Goal: Task Accomplishment & Management: Use online tool/utility

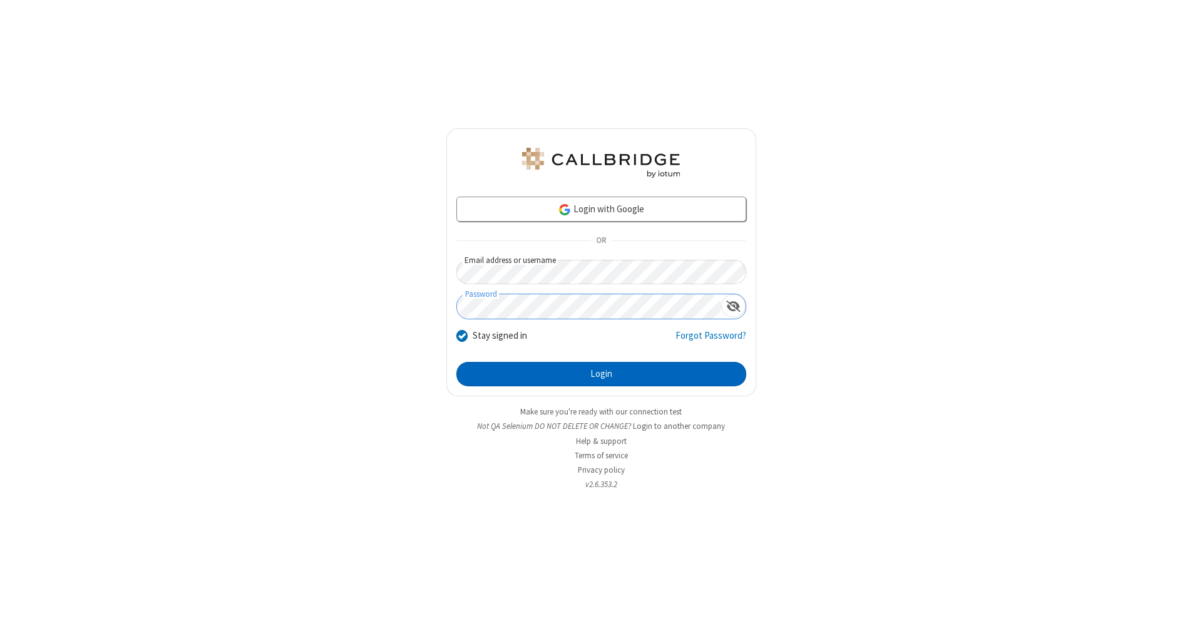
click at [601, 374] on button "Login" at bounding box center [601, 374] width 290 height 25
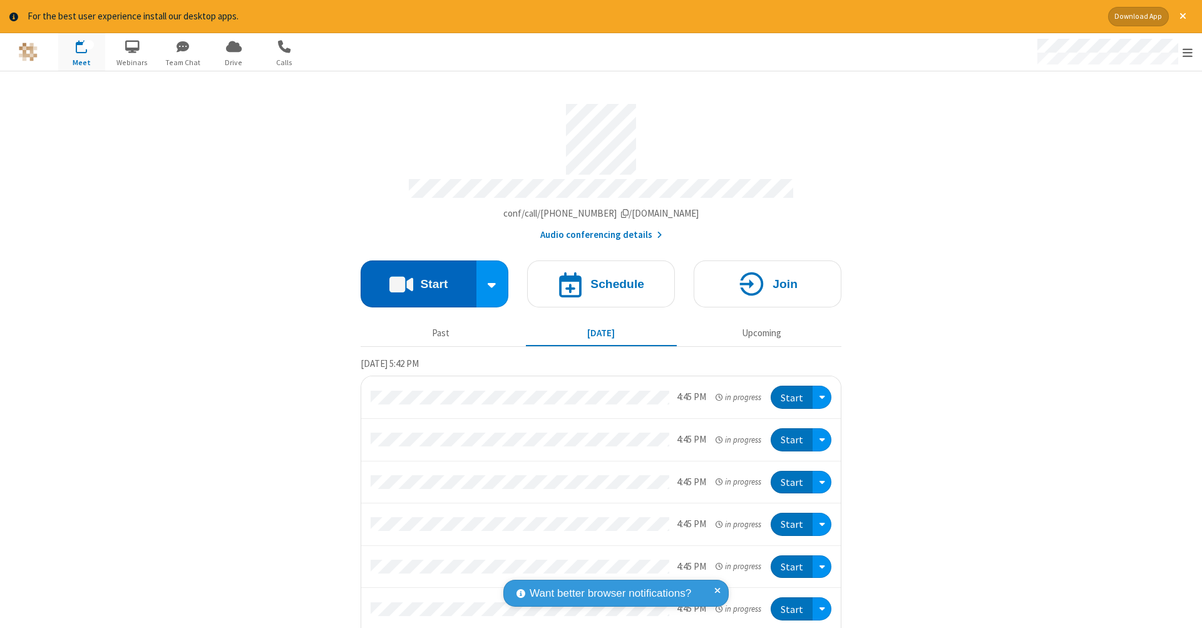
click at [413, 277] on button "Start" at bounding box center [419, 283] width 116 height 47
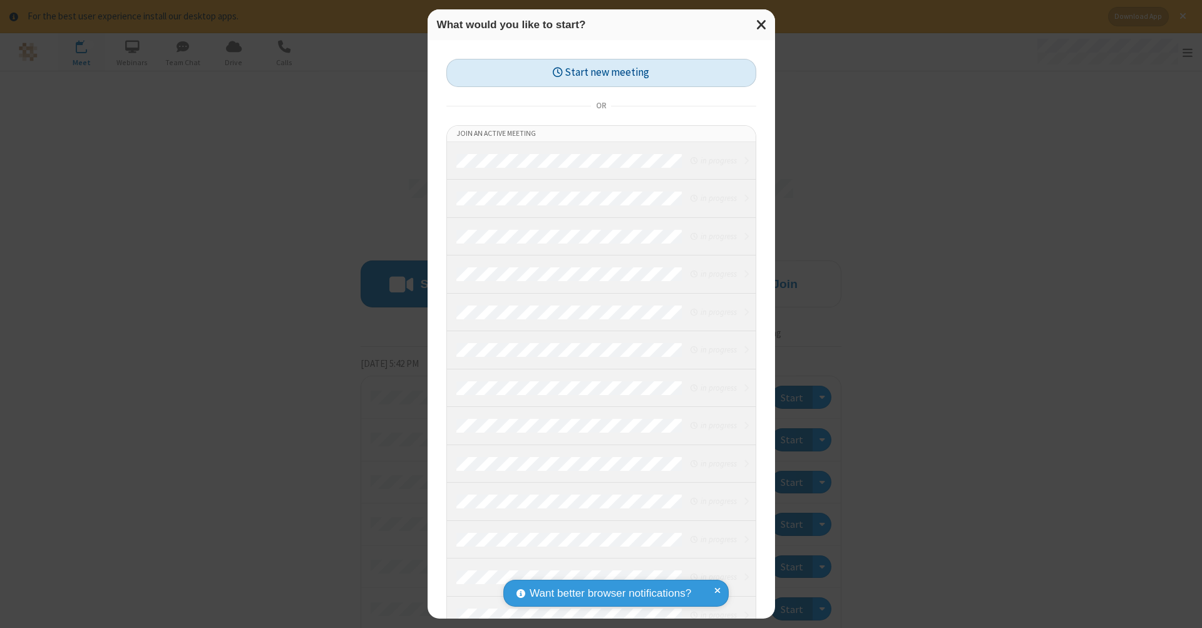
click at [601, 72] on button "Start new meeting" at bounding box center [601, 73] width 310 height 28
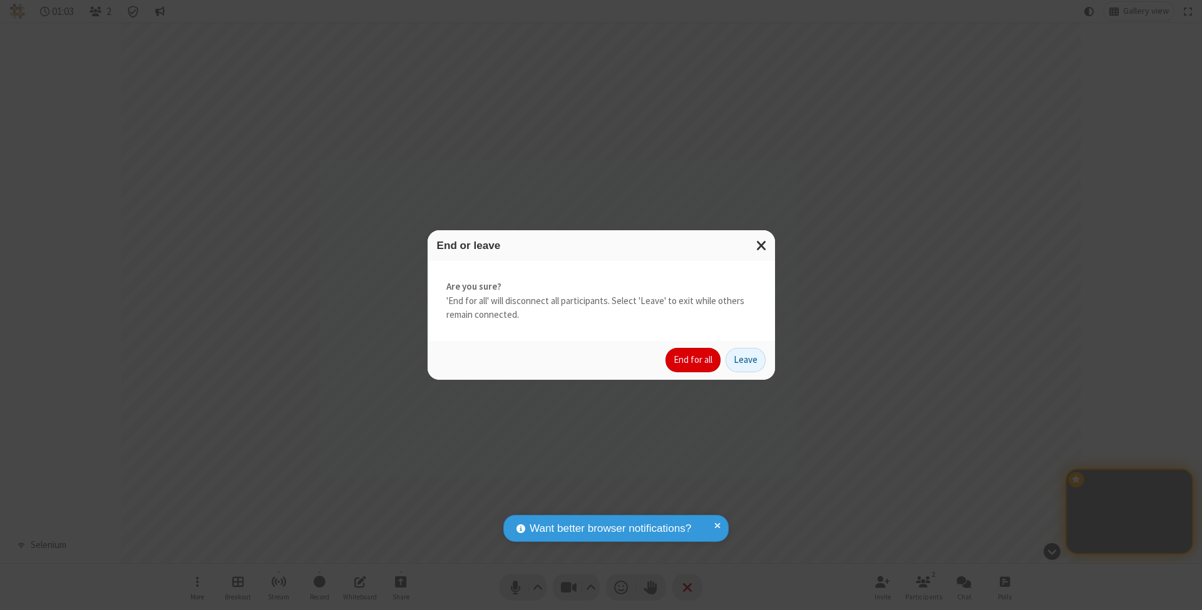
click at [694, 359] on button "End for all" at bounding box center [692, 360] width 55 height 25
